Goal: Check status: Check status

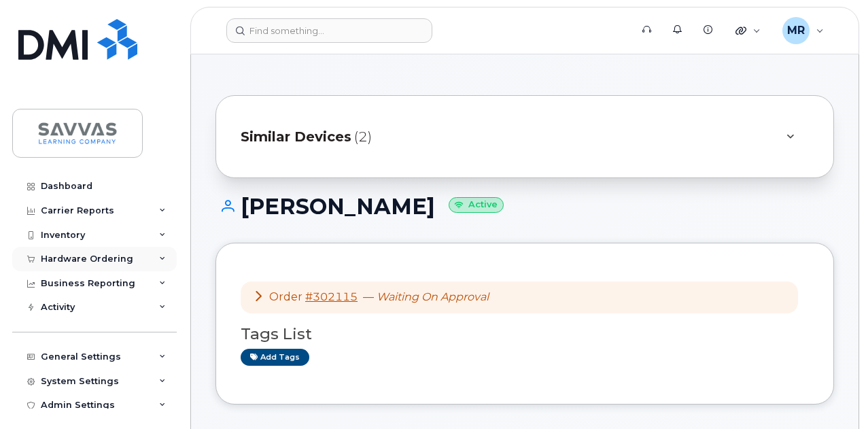
click at [121, 255] on div "Hardware Ordering" at bounding box center [87, 258] width 92 height 11
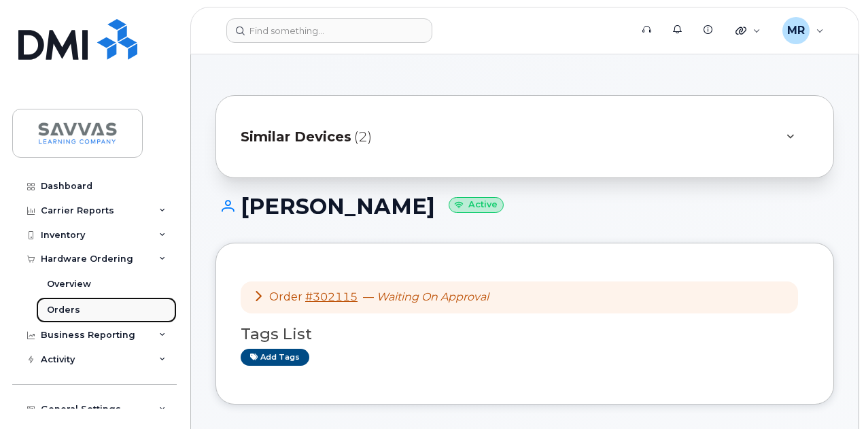
click at [73, 308] on div "Orders" at bounding box center [63, 310] width 33 height 12
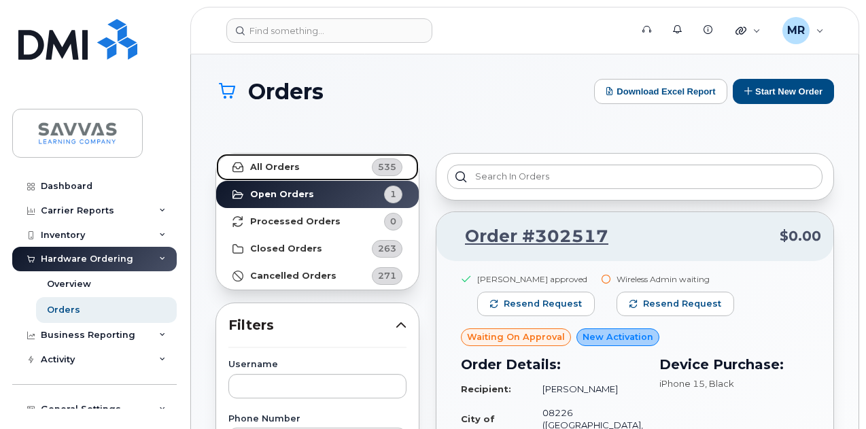
click at [295, 169] on link "All Orders 535" at bounding box center [317, 167] width 203 height 27
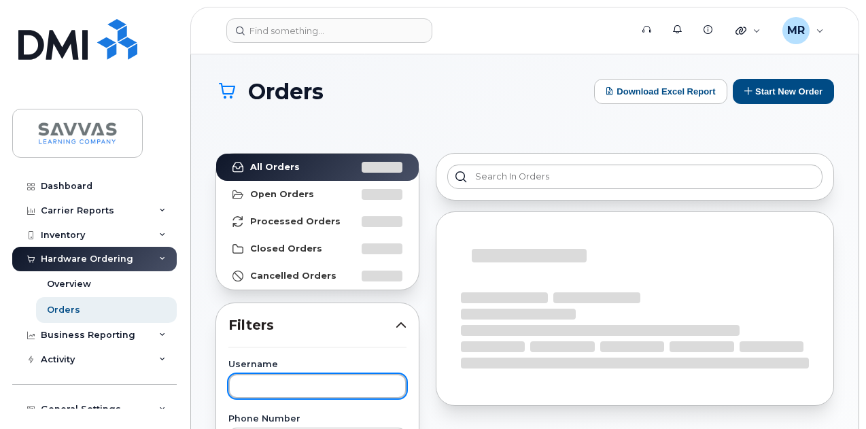
click at [301, 377] on input "text" at bounding box center [317, 386] width 178 height 24
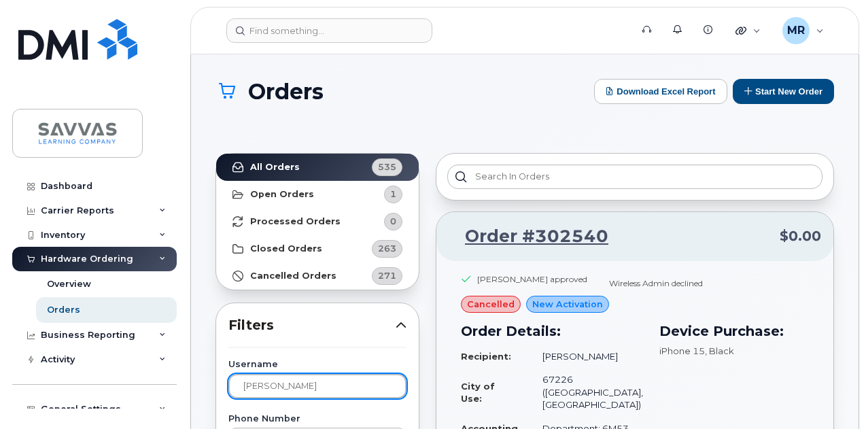
type input "[PERSON_NAME]"
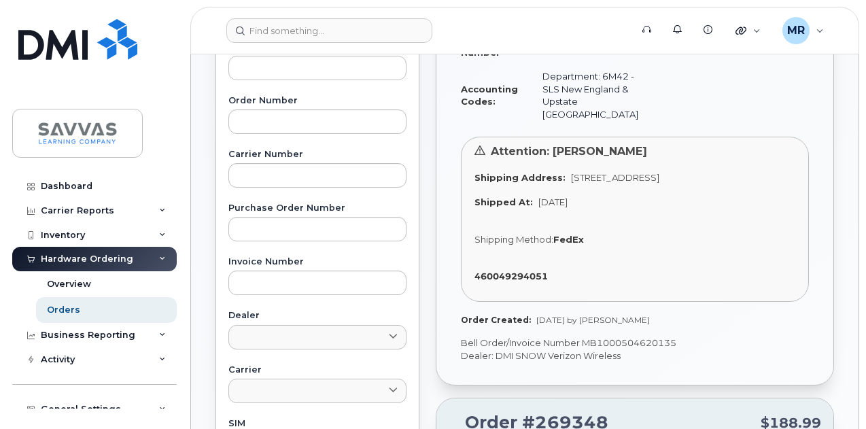
scroll to position [476, 0]
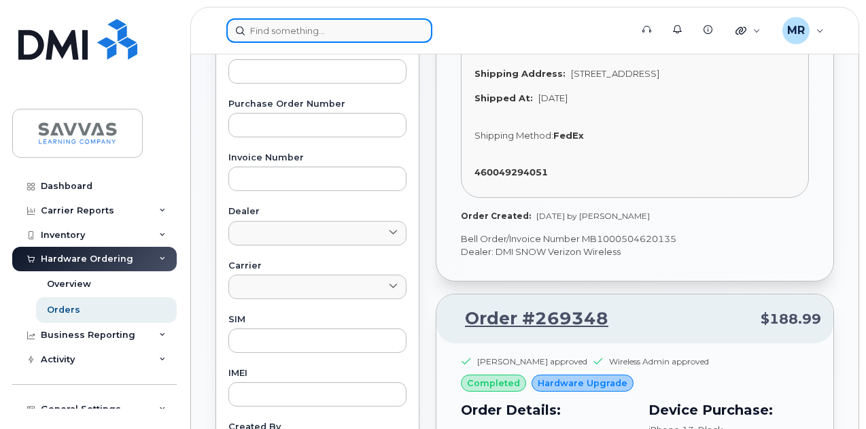
click at [294, 31] on input at bounding box center [329, 30] width 206 height 24
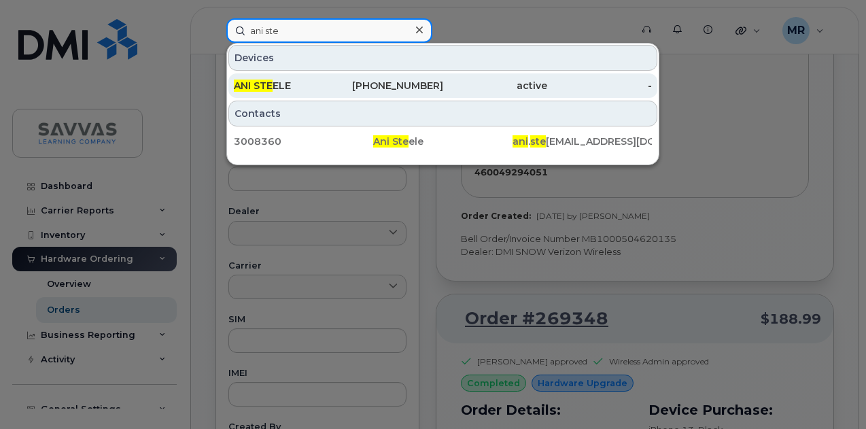
type input "ani ste"
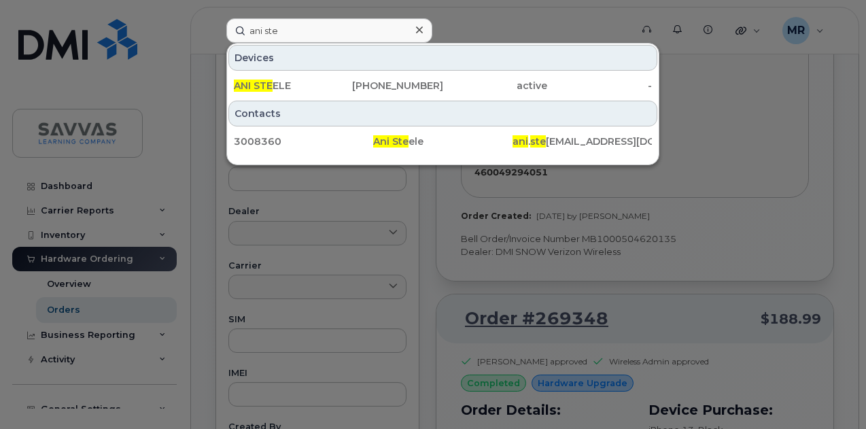
drag, startPoint x: 340, startPoint y: 85, endPoint x: 321, endPoint y: 66, distance: 27.4
click at [340, 85] on div "[PHONE_NUMBER]" at bounding box center [390, 86] width 105 height 14
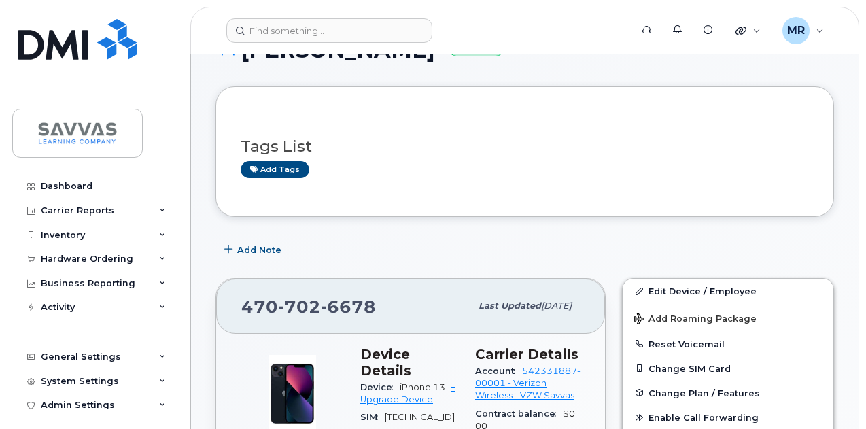
scroll to position [136, 0]
